Goal: Task Accomplishment & Management: Complete application form

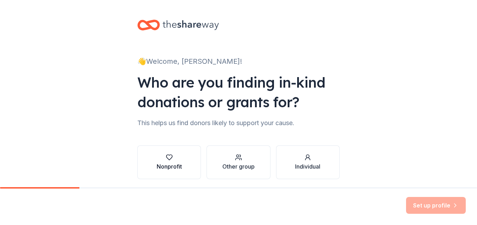
click at [184, 157] on button "Nonprofit" at bounding box center [169, 163] width 64 height 34
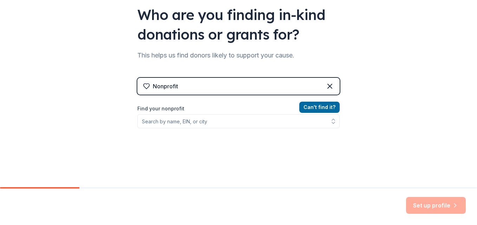
scroll to position [78, 0]
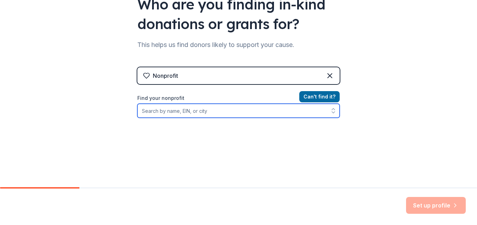
click at [196, 114] on input "Find your nonprofit" at bounding box center [238, 111] width 202 height 14
type input "Restore CNY"
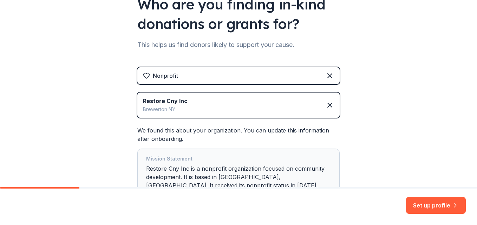
scroll to position [137, 0]
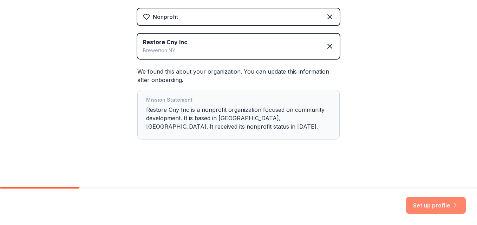
click at [438, 208] on button "Set up profile" at bounding box center [436, 205] width 60 height 17
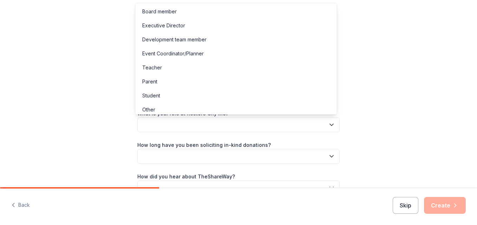
click at [311, 127] on button "button" at bounding box center [238, 125] width 202 height 15
click at [306, 15] on div "Board member" at bounding box center [236, 12] width 199 height 14
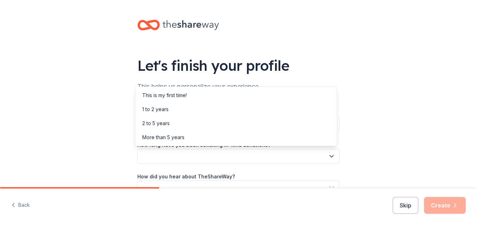
click at [277, 152] on button "button" at bounding box center [238, 156] width 202 height 15
click at [287, 124] on div "2 to 5 years" at bounding box center [236, 124] width 199 height 14
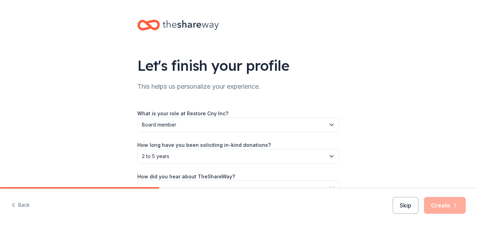
scroll to position [42, 0]
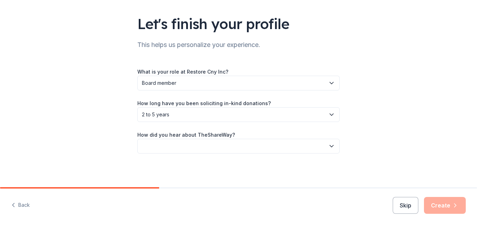
click at [310, 146] on button "button" at bounding box center [238, 146] width 202 height 15
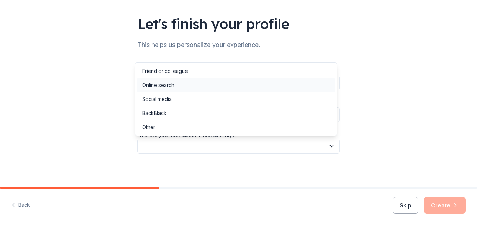
click at [309, 84] on div "Online search" at bounding box center [236, 85] width 199 height 14
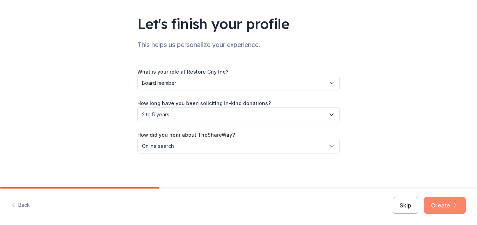
click at [443, 202] on button "Create" at bounding box center [445, 205] width 42 height 17
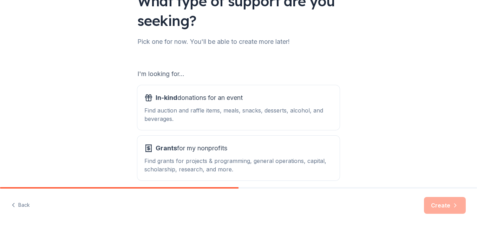
scroll to position [96, 0]
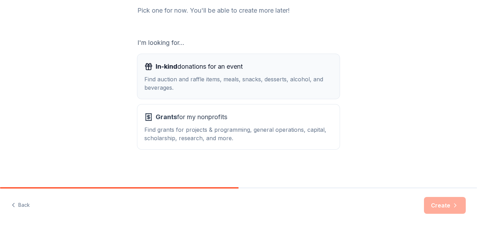
click at [276, 77] on div "Find auction and raffle items, meals, snacks, desserts, alcohol, and beverages." at bounding box center [238, 83] width 188 height 17
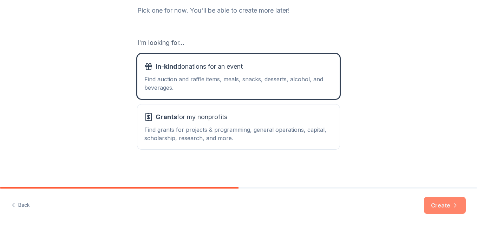
click at [447, 206] on button "Create" at bounding box center [445, 205] width 42 height 17
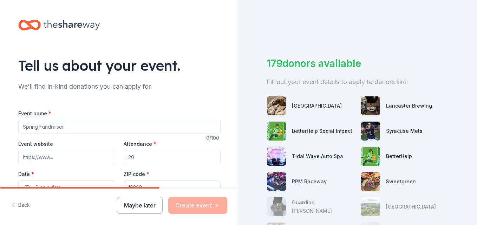
click at [79, 123] on input "Event name *" at bounding box center [119, 127] width 202 height 14
type input "C"
type input "Van Boo Park"
type input "[DOMAIN_NAME]"
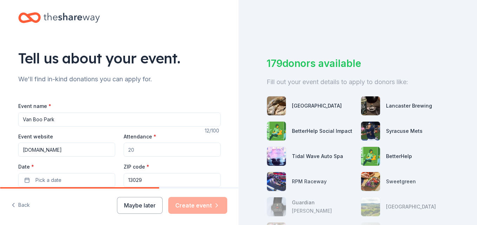
drag, startPoint x: 139, startPoint y: 153, endPoint x: 125, endPoint y: 151, distance: 14.9
click at [125, 151] on input "Attendance *" at bounding box center [172, 150] width 97 height 14
type input "1000"
click at [28, 183] on button "Pick a date" at bounding box center [66, 180] width 97 height 14
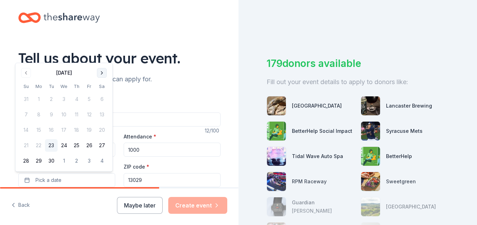
click at [104, 75] on button "Go to next month" at bounding box center [102, 73] width 10 height 10
click at [105, 147] on button "25" at bounding box center [102, 145] width 13 height 13
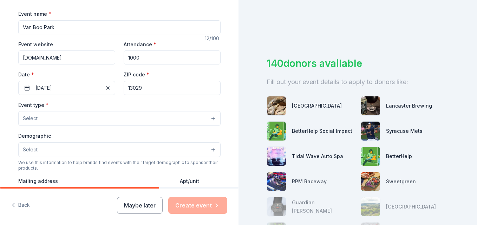
scroll to position [110, 0]
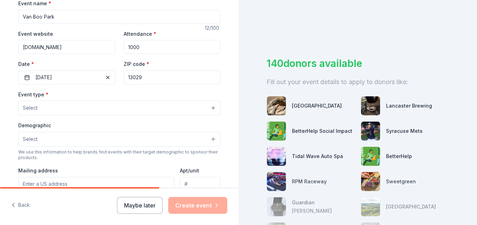
click at [158, 92] on div "Event type * Select" at bounding box center [119, 103] width 202 height 26
click at [161, 82] on input "13029" at bounding box center [172, 78] width 97 height 14
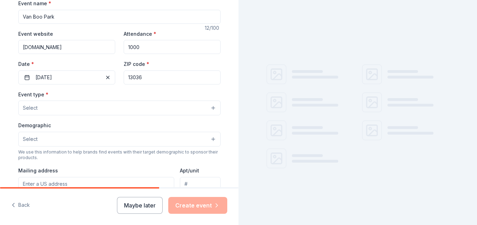
type input "13036"
click at [84, 107] on button "Select" at bounding box center [119, 108] width 202 height 15
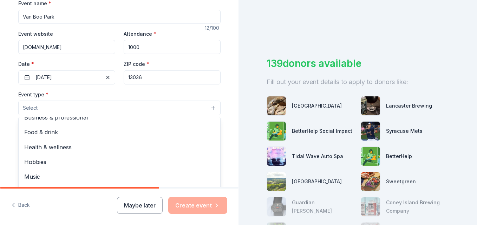
scroll to position [0, 0]
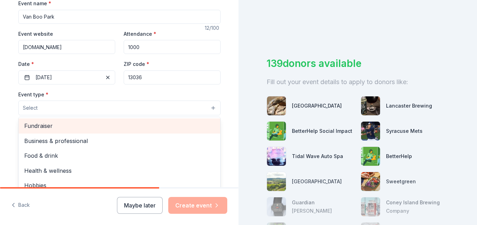
click at [192, 131] on div "Fundraiser" at bounding box center [120, 126] width 202 height 15
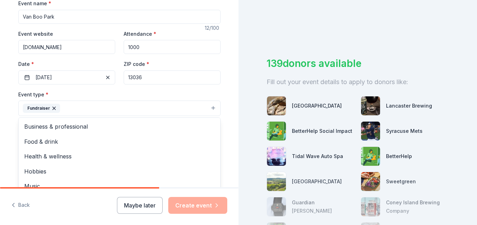
click at [225, 142] on div "Tell us about your event. We'll find in-kind donations you can apply for. Event…" at bounding box center [119, 124] width 225 height 468
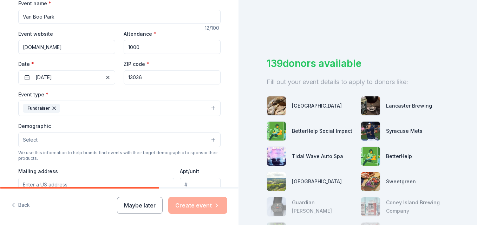
click at [197, 145] on button "Select" at bounding box center [119, 140] width 202 height 15
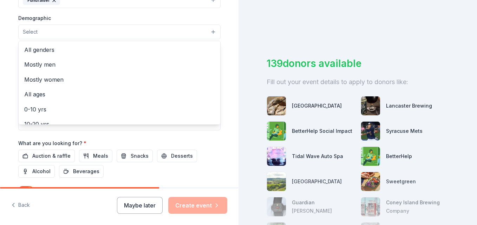
scroll to position [225, 0]
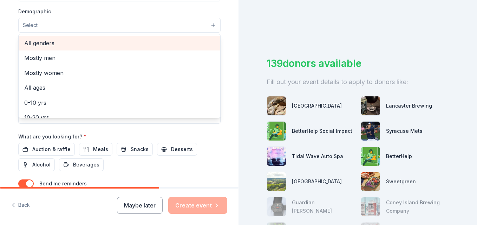
click at [189, 47] on span "All genders" at bounding box center [119, 43] width 190 height 9
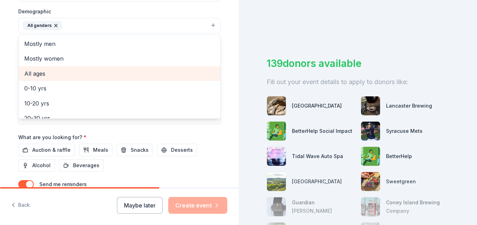
click at [177, 79] on div "All ages" at bounding box center [120, 73] width 202 height 15
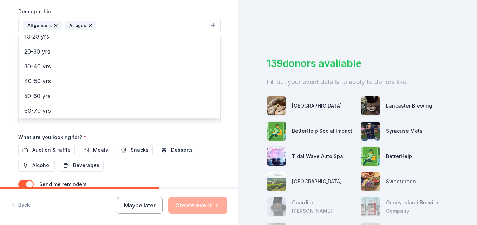
scroll to position [83, 0]
click at [225, 121] on div "Tell us about your event. We'll find in-kind donations you can apply for. Event…" at bounding box center [119, 9] width 225 height 469
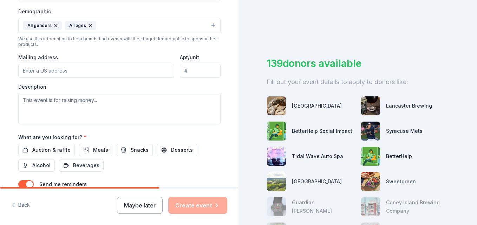
click at [141, 73] on input "Mailing address" at bounding box center [96, 71] width 156 height 14
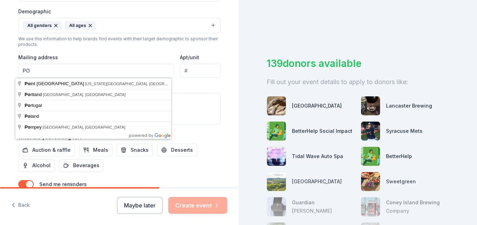
type input "PO Box 333"
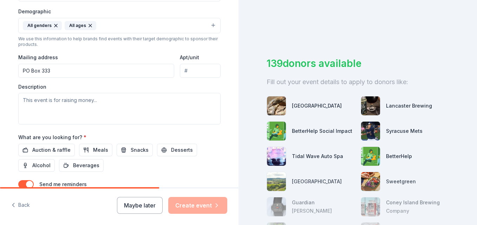
click at [219, 101] on div "Tell us about your event. We'll find in-kind donations you can apply for. Event…" at bounding box center [119, 9] width 225 height 469
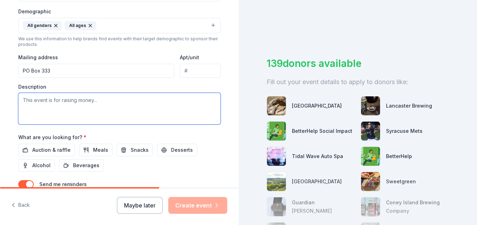
click at [133, 106] on textarea at bounding box center [119, 109] width 202 height 32
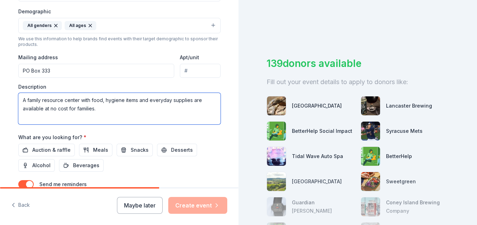
scroll to position [281, 0]
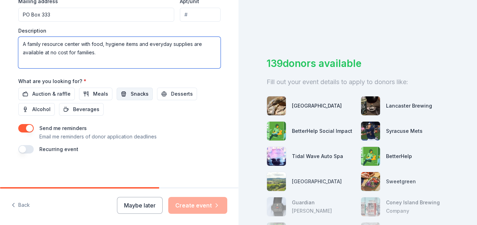
type textarea "A family resource center with food, hygiene items and everyday supplies are ava…"
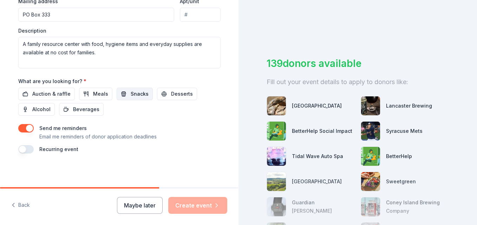
click at [133, 99] on button "Snacks" at bounding box center [135, 94] width 36 height 13
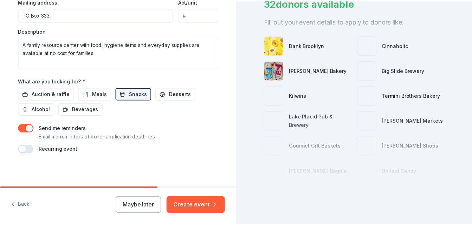
scroll to position [75, 0]
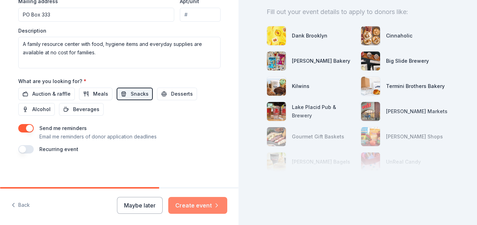
click at [214, 209] on icon "button" at bounding box center [216, 205] width 7 height 7
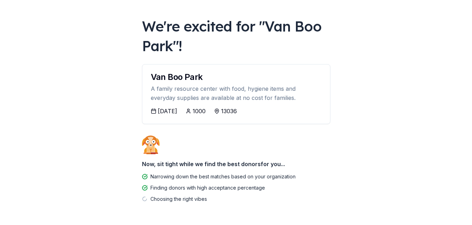
scroll to position [53, 0]
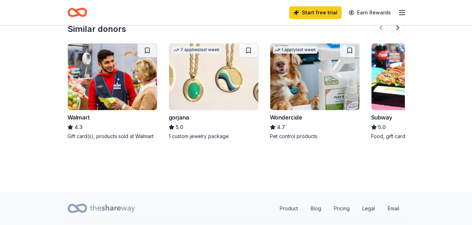
scroll to position [732, 0]
